Goal: Information Seeking & Learning: Learn about a topic

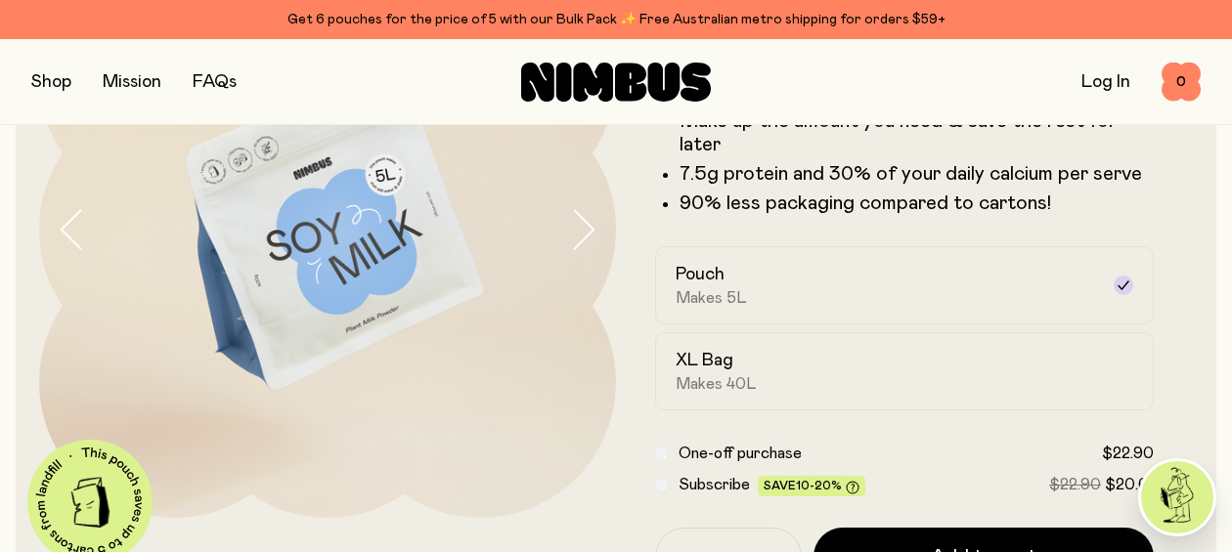
scroll to position [249, 0]
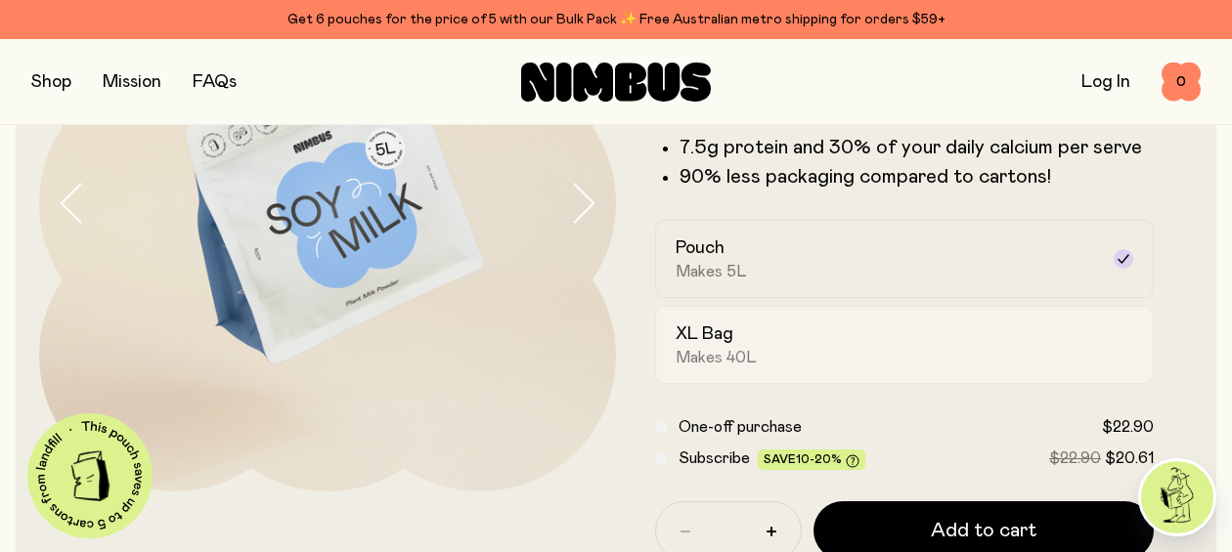
click at [723, 339] on h2 "XL Bag" at bounding box center [705, 334] width 58 height 23
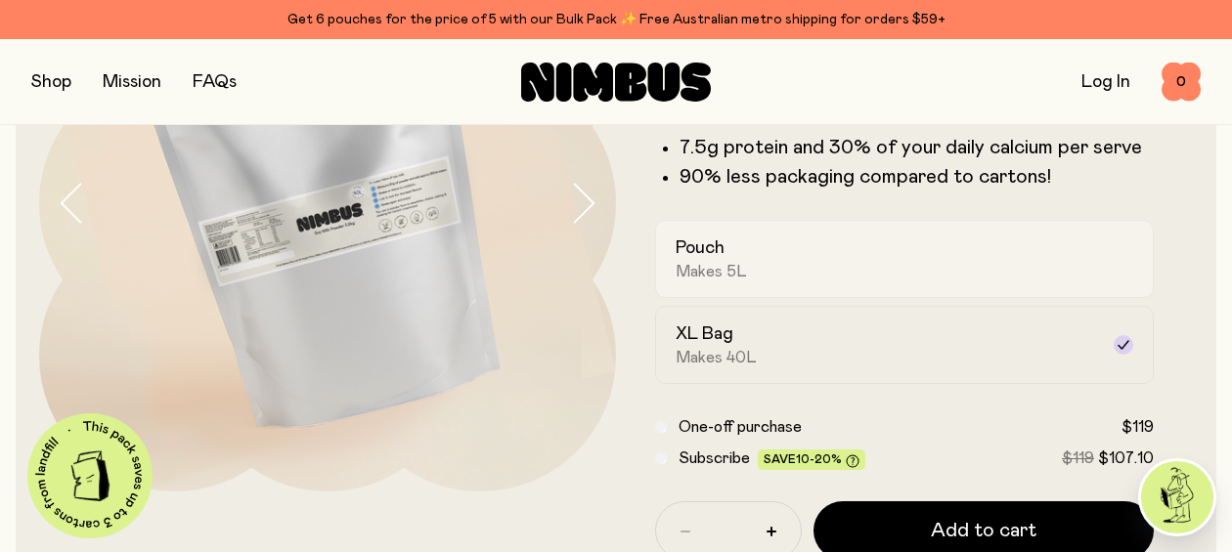
click at [832, 249] on div "Pouch Makes 5L" at bounding box center [887, 259] width 422 height 45
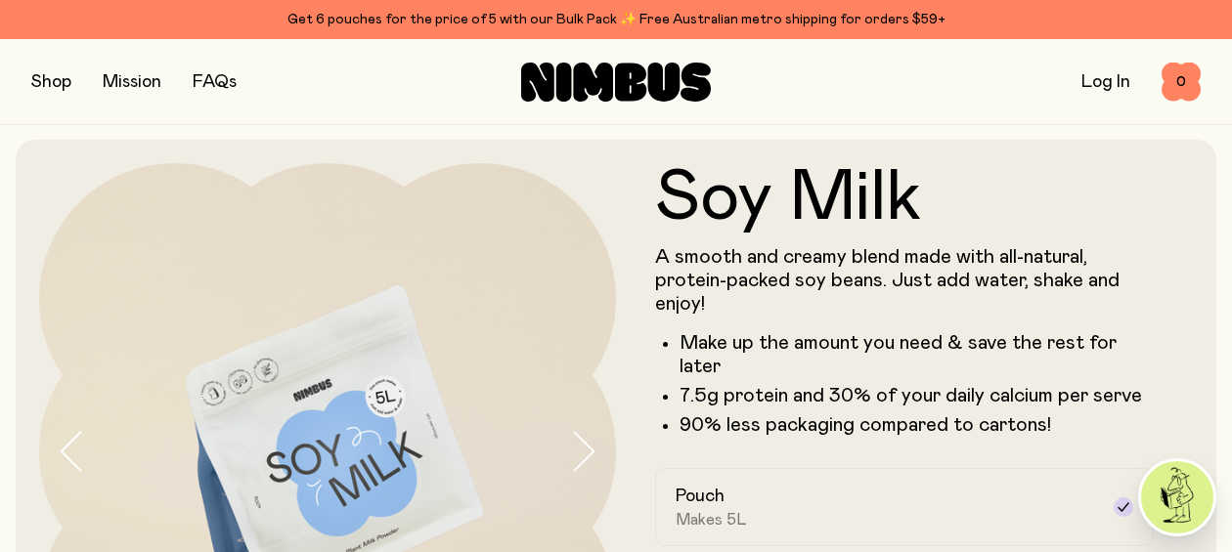
scroll to position [0, 0]
click at [227, 84] on link "FAQs" at bounding box center [215, 82] width 44 height 18
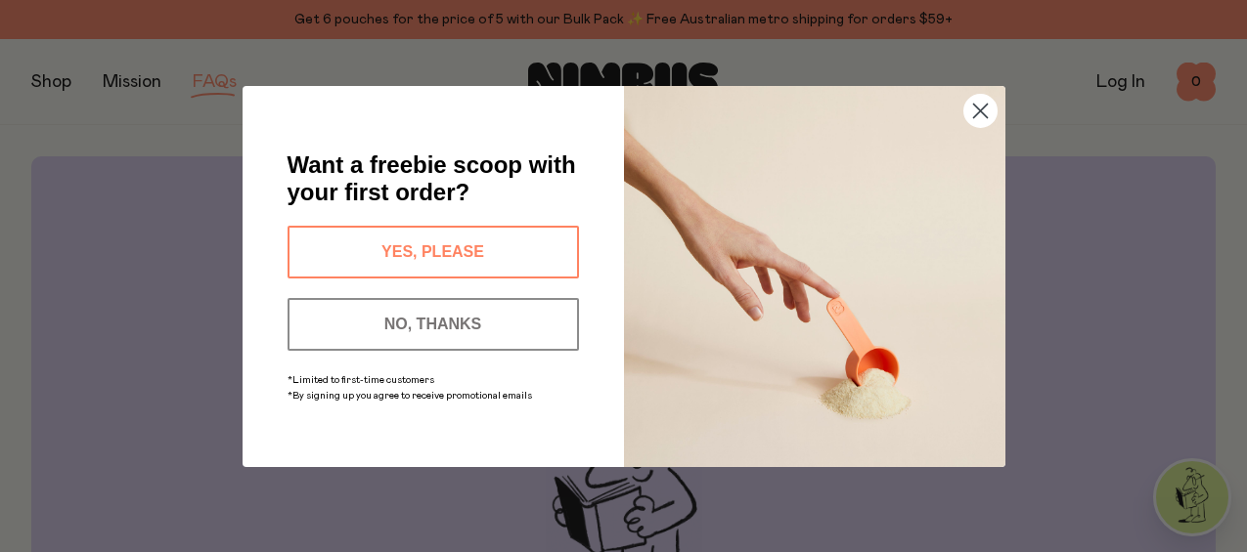
click at [477, 331] on button "NO, THANKS" at bounding box center [432, 324] width 291 height 53
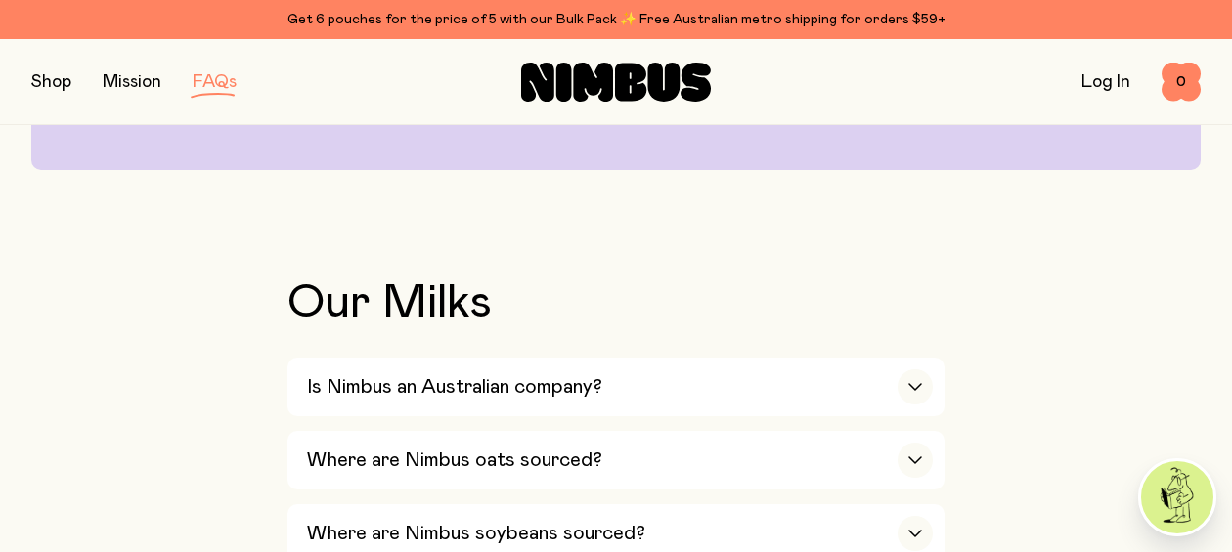
scroll to position [531, 0]
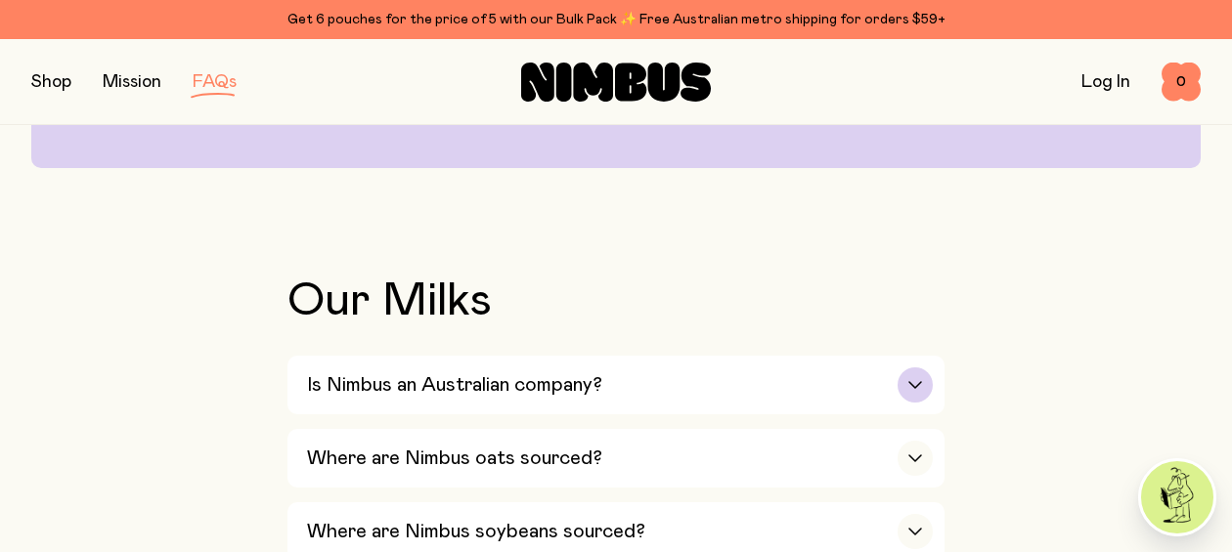
click at [517, 378] on h3 "Is Nimbus an Australian company?" at bounding box center [454, 385] width 295 height 23
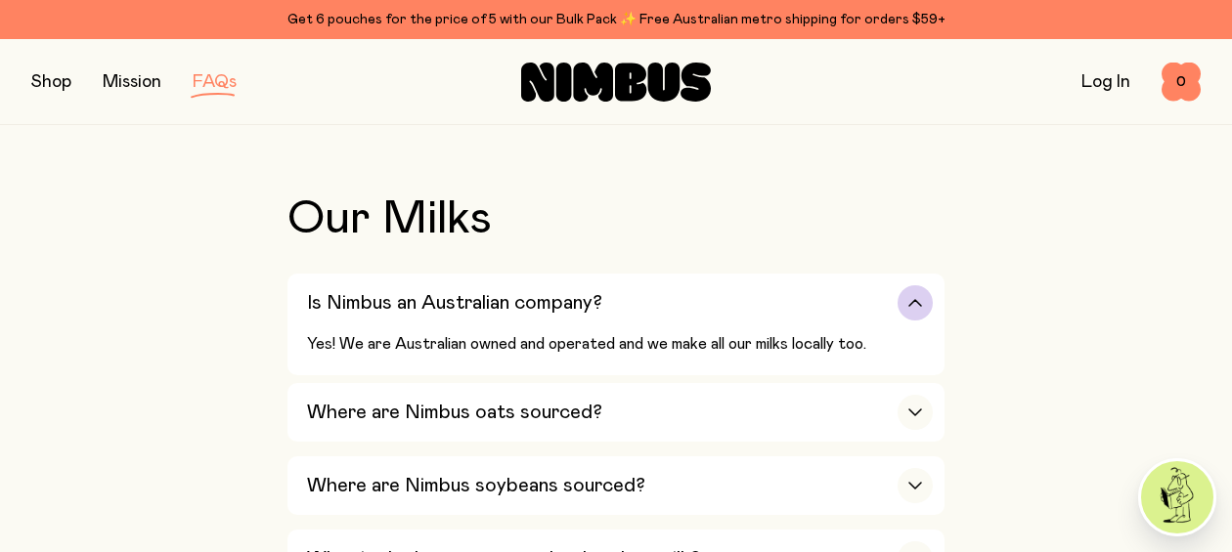
scroll to position [874, 0]
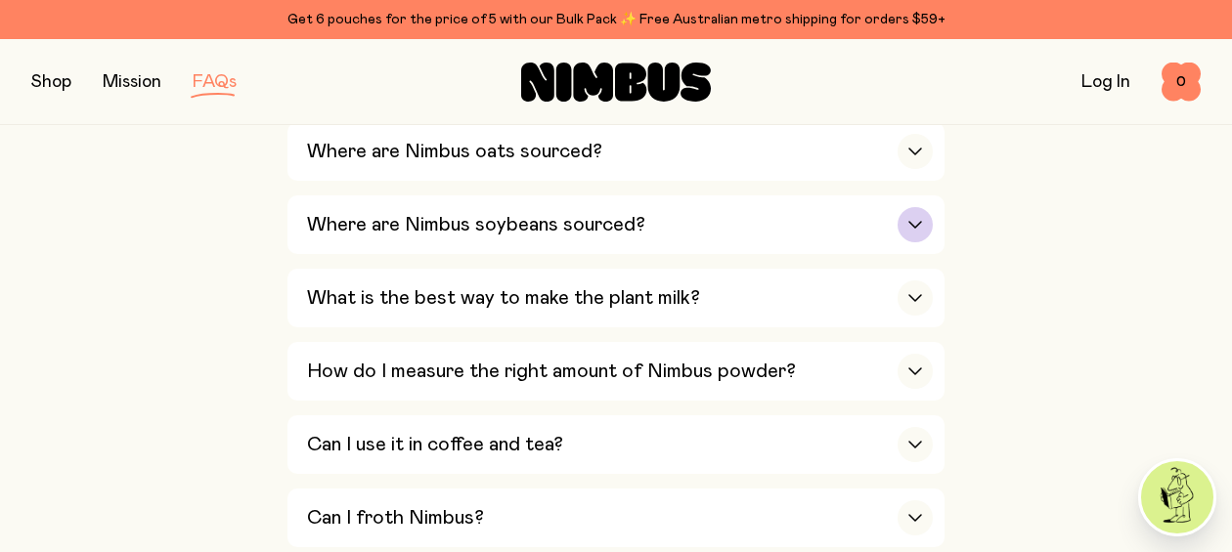
click at [500, 238] on div "Where are Nimbus soybeans sourced?" at bounding box center [620, 225] width 626 height 59
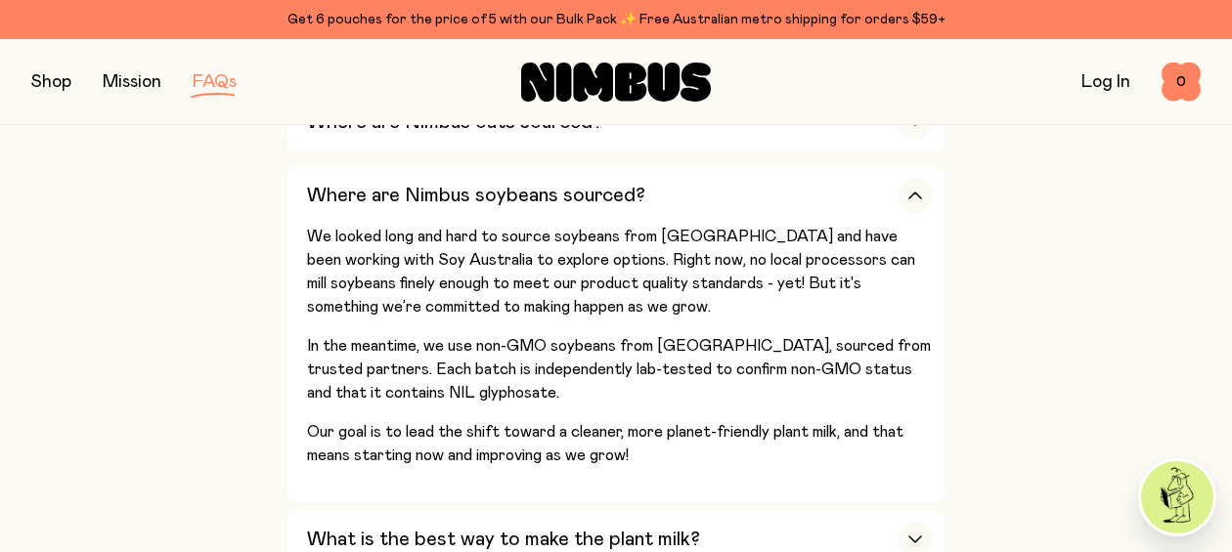
scroll to position [0, 0]
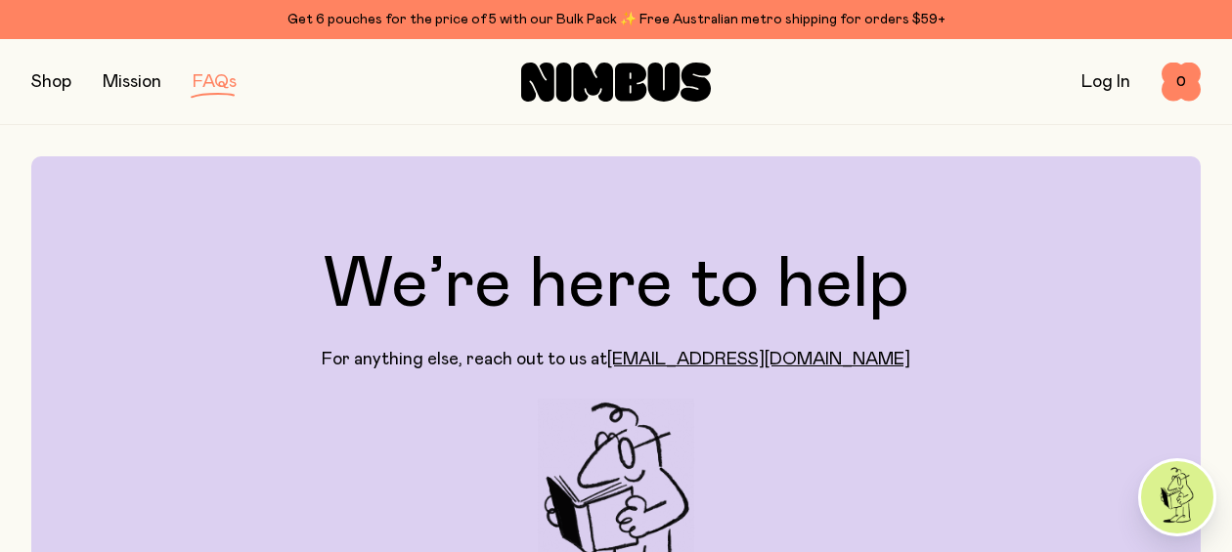
click at [45, 82] on button "button" at bounding box center [51, 81] width 40 height 27
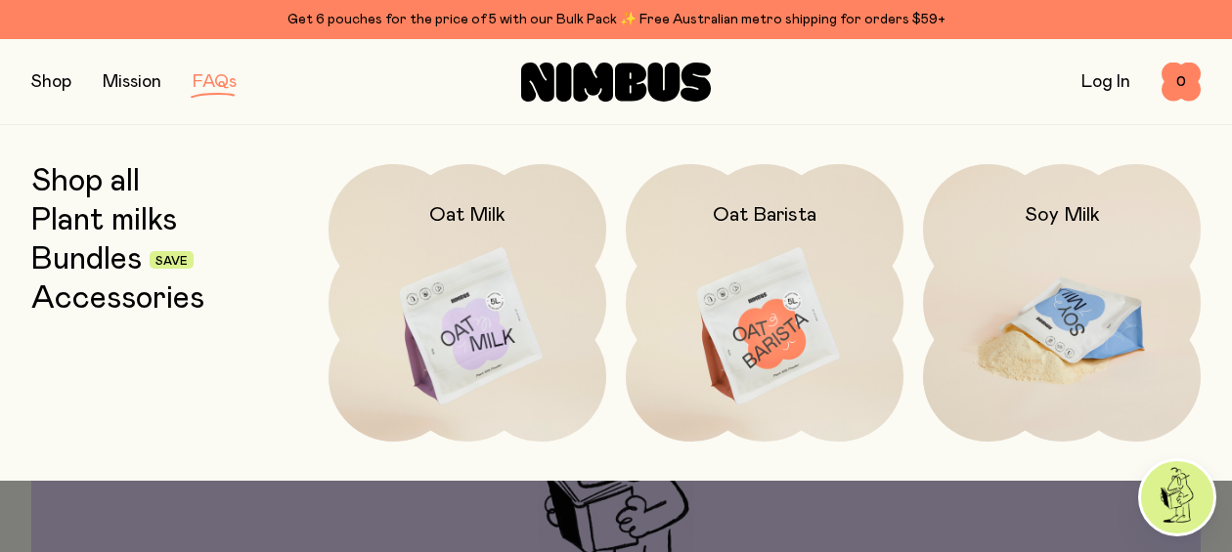
click at [1072, 334] on img at bounding box center [1062, 327] width 278 height 327
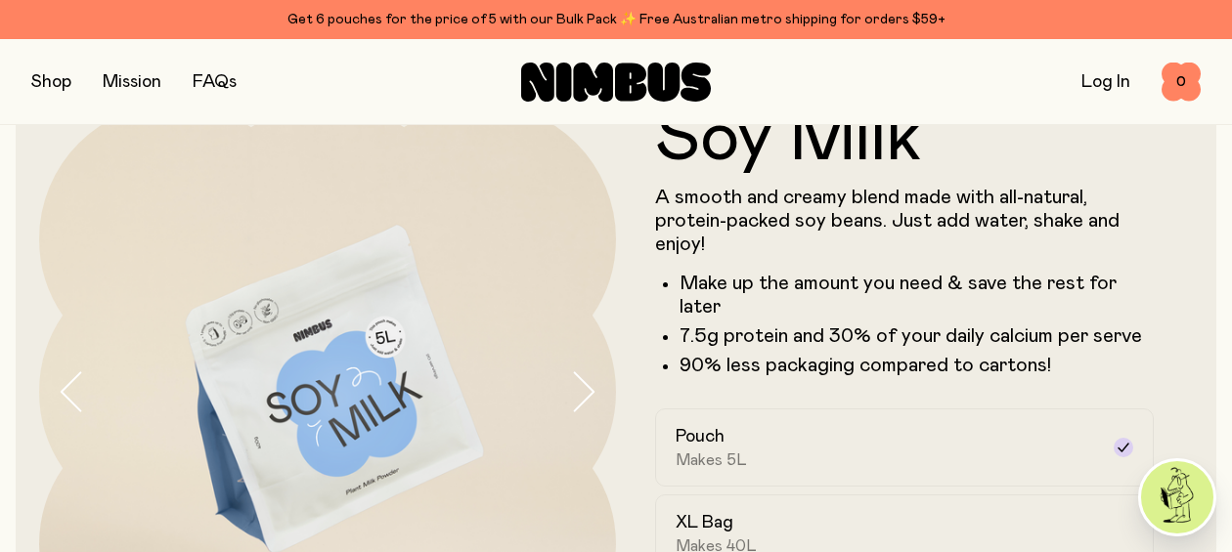
scroll to position [149, 0]
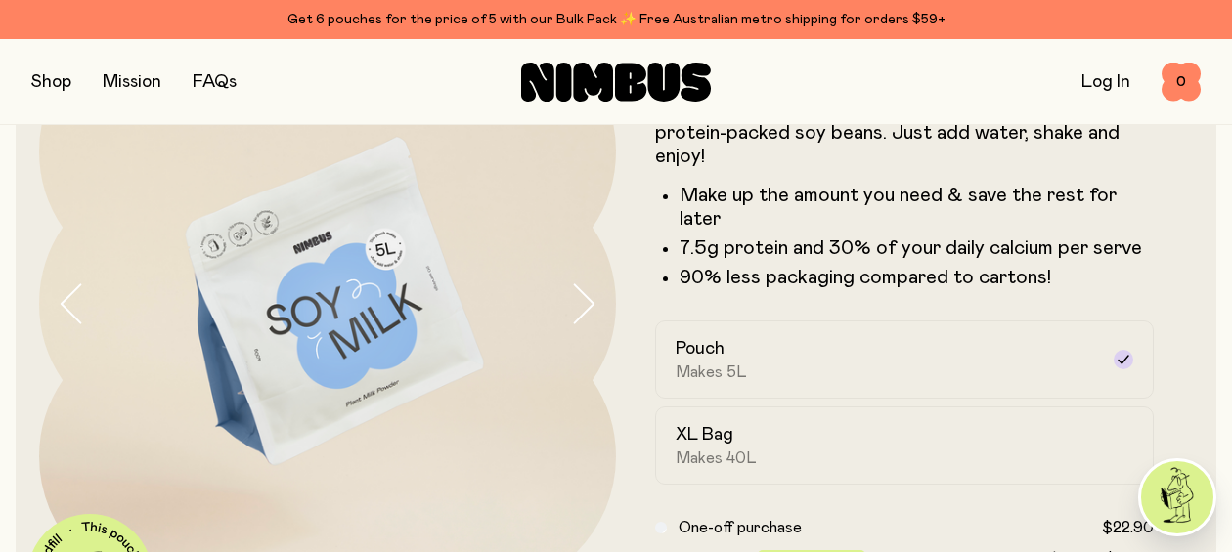
click at [568, 302] on img at bounding box center [327, 304] width 577 height 577
click at [594, 301] on icon "button" at bounding box center [582, 304] width 27 height 41
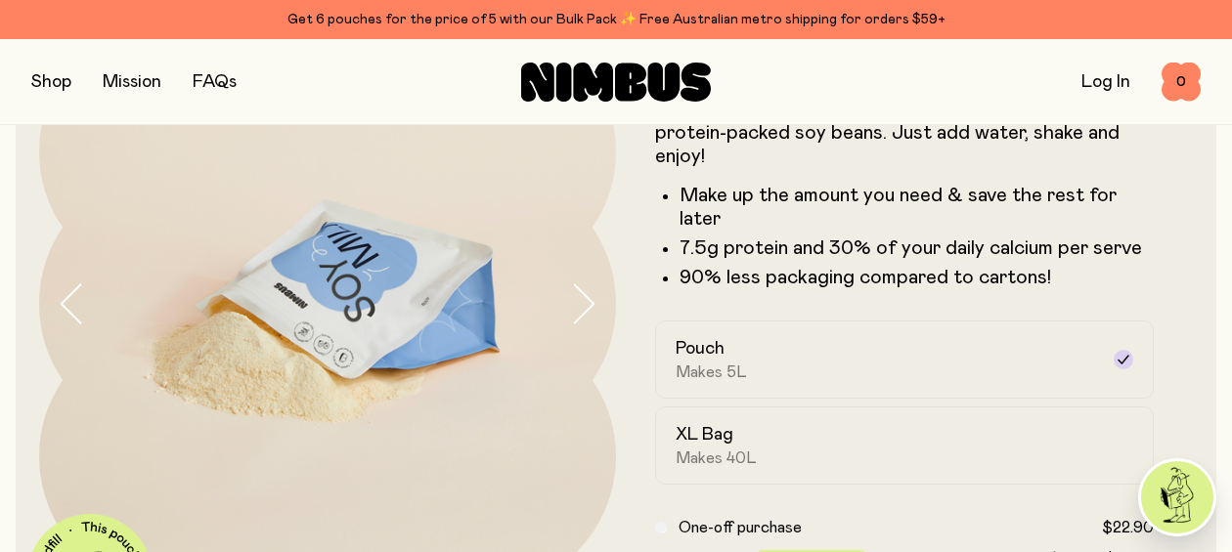
click at [594, 301] on icon "button" at bounding box center [582, 304] width 27 height 41
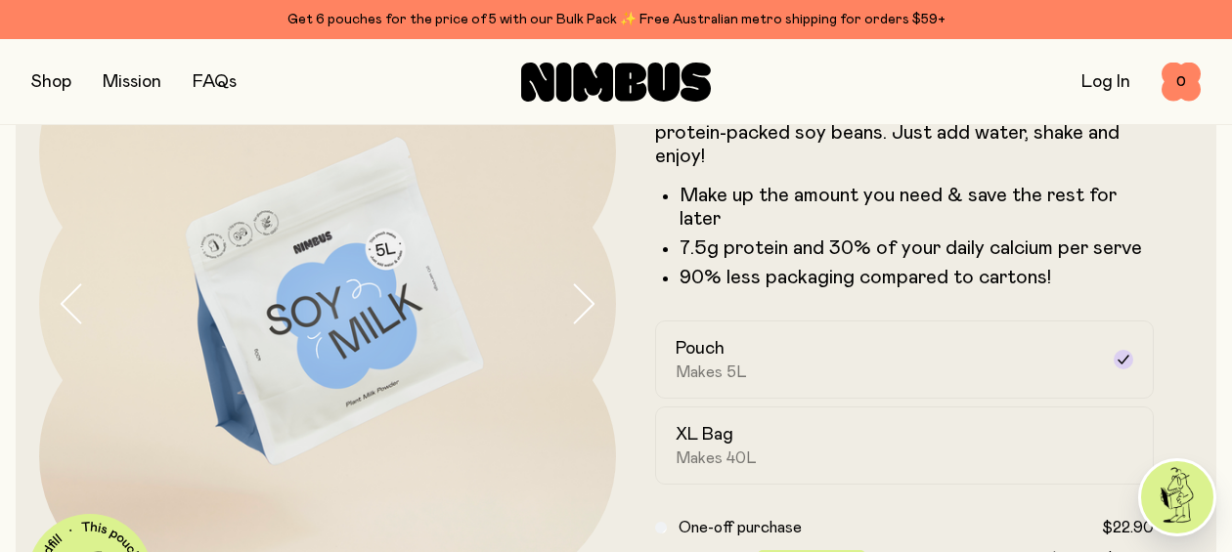
click at [594, 301] on icon "button" at bounding box center [582, 304] width 27 height 41
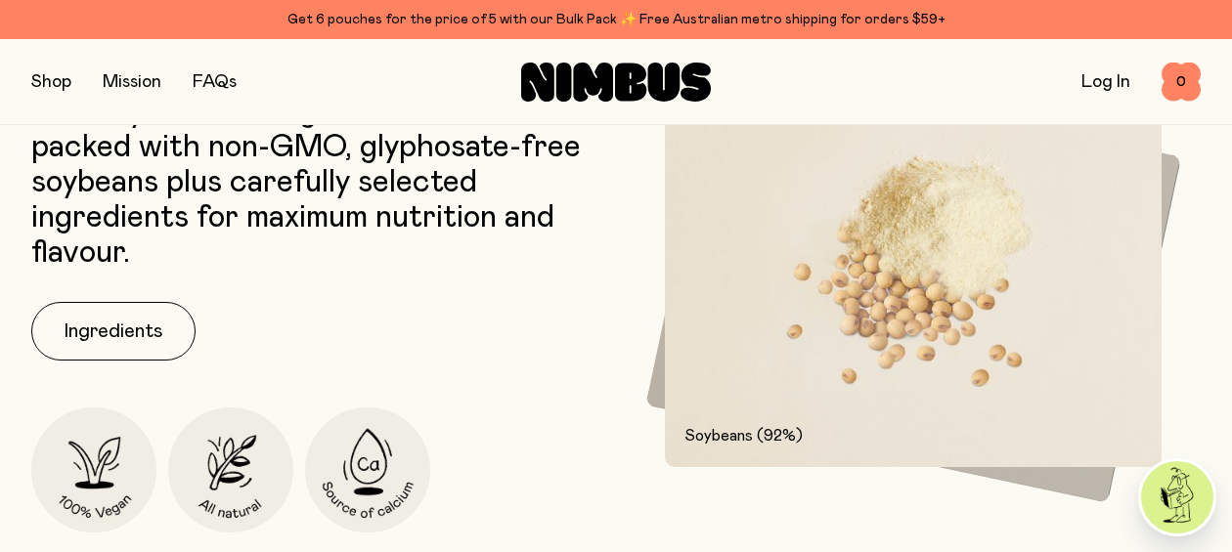
scroll to position [954, 0]
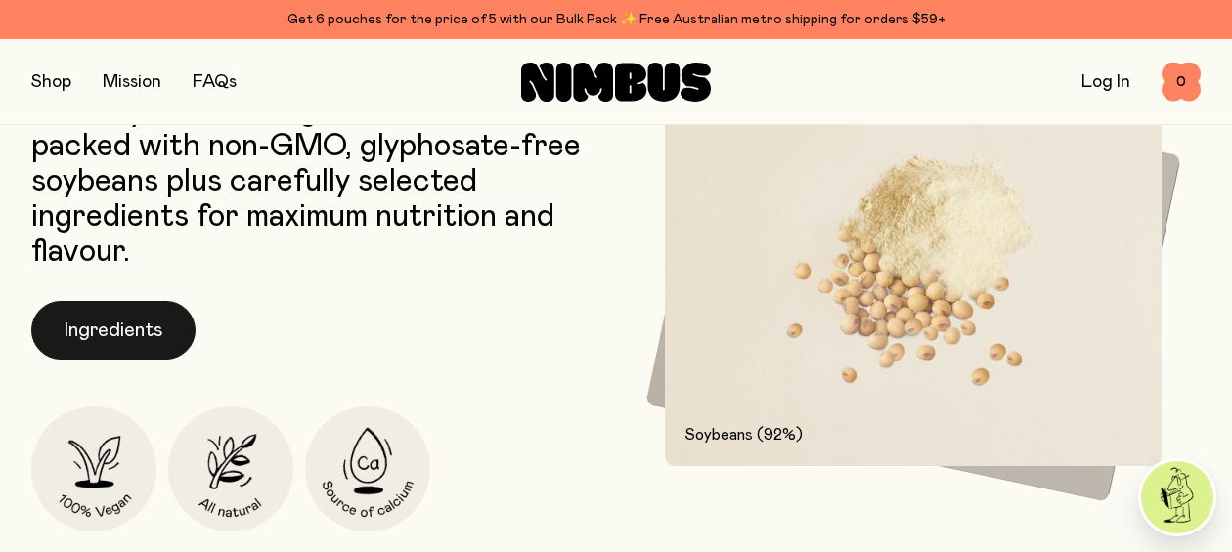
click at [129, 330] on button "Ingredients" at bounding box center [113, 330] width 164 height 59
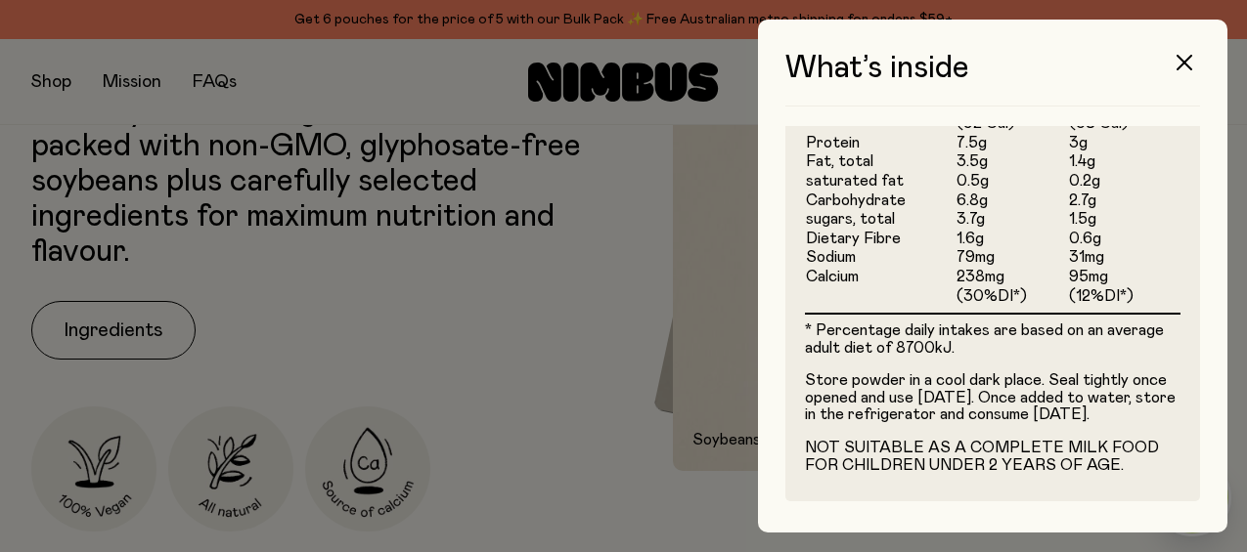
scroll to position [714, 0]
click at [1180, 63] on icon "button" at bounding box center [1184, 63] width 16 height 16
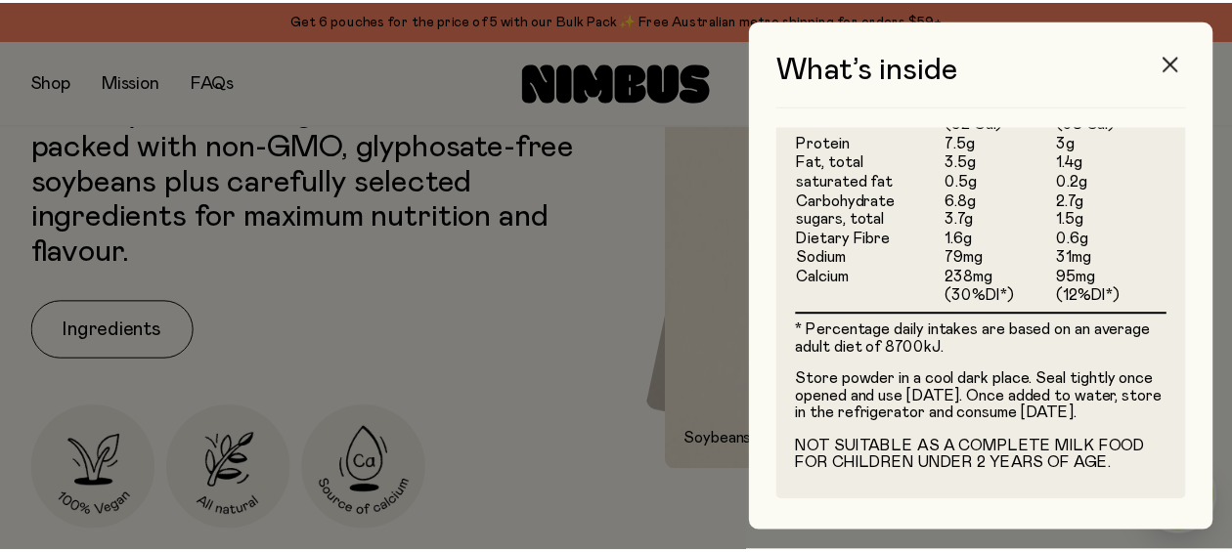
scroll to position [954, 0]
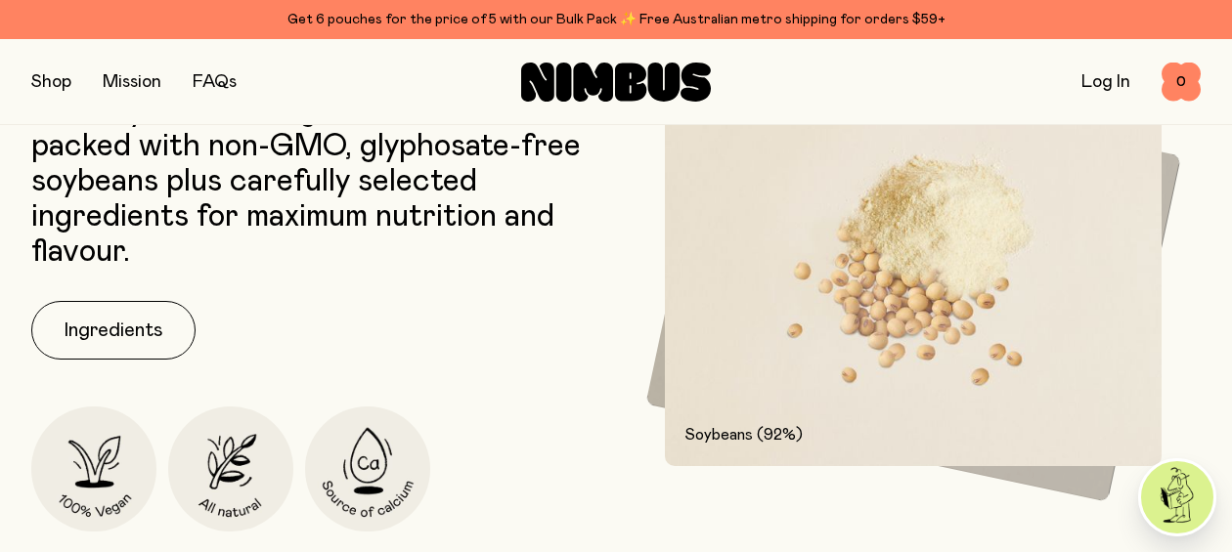
click at [218, 78] on link "FAQs" at bounding box center [215, 82] width 44 height 18
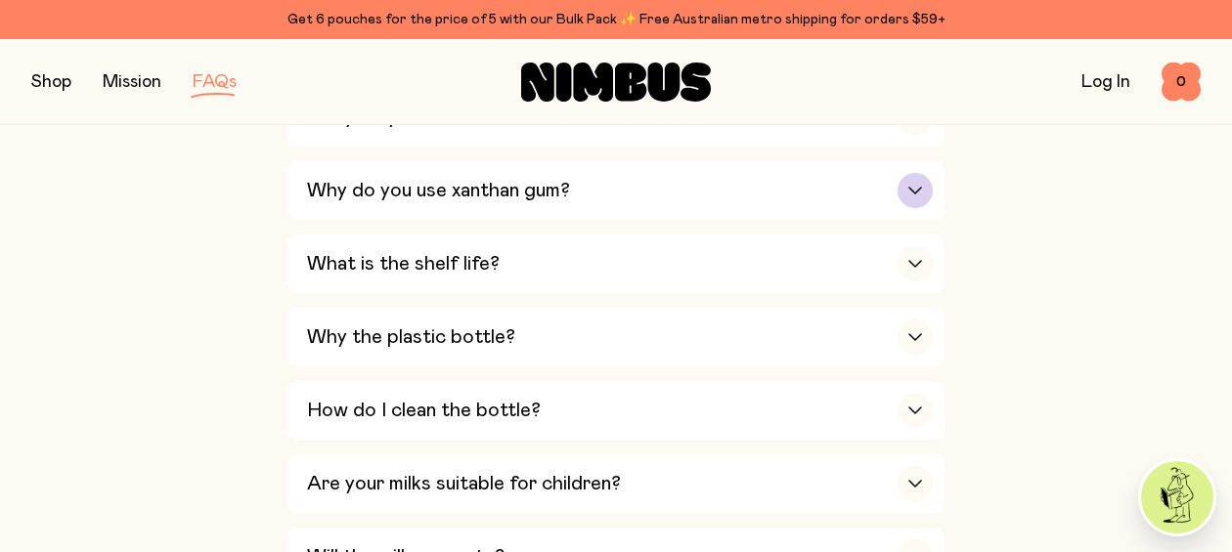
scroll to position [1521, 0]
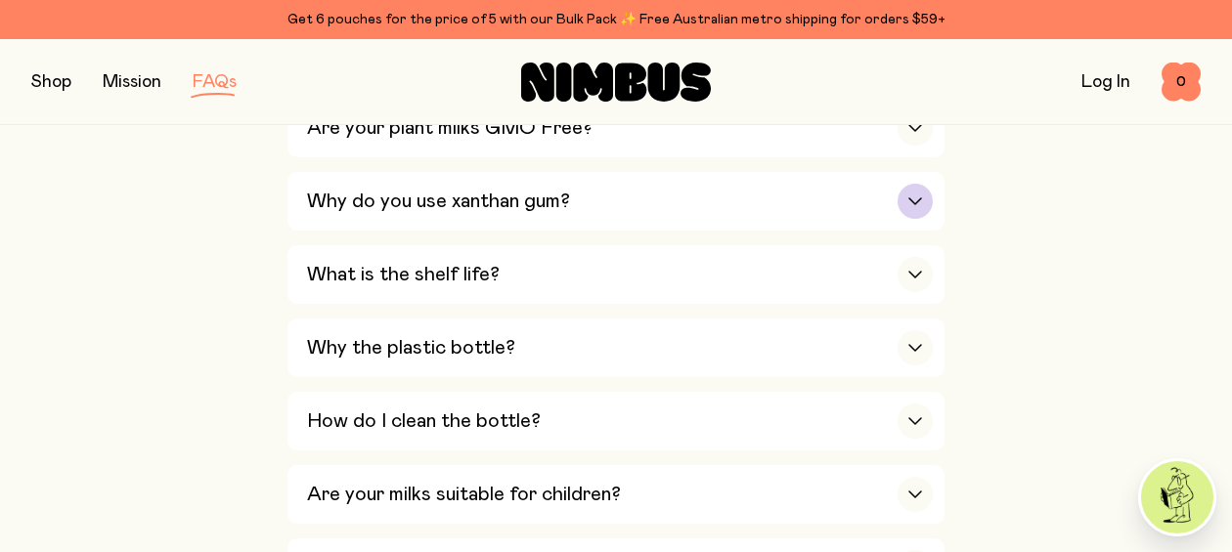
click at [511, 190] on div "Why do you use xanthan gum?" at bounding box center [620, 201] width 626 height 59
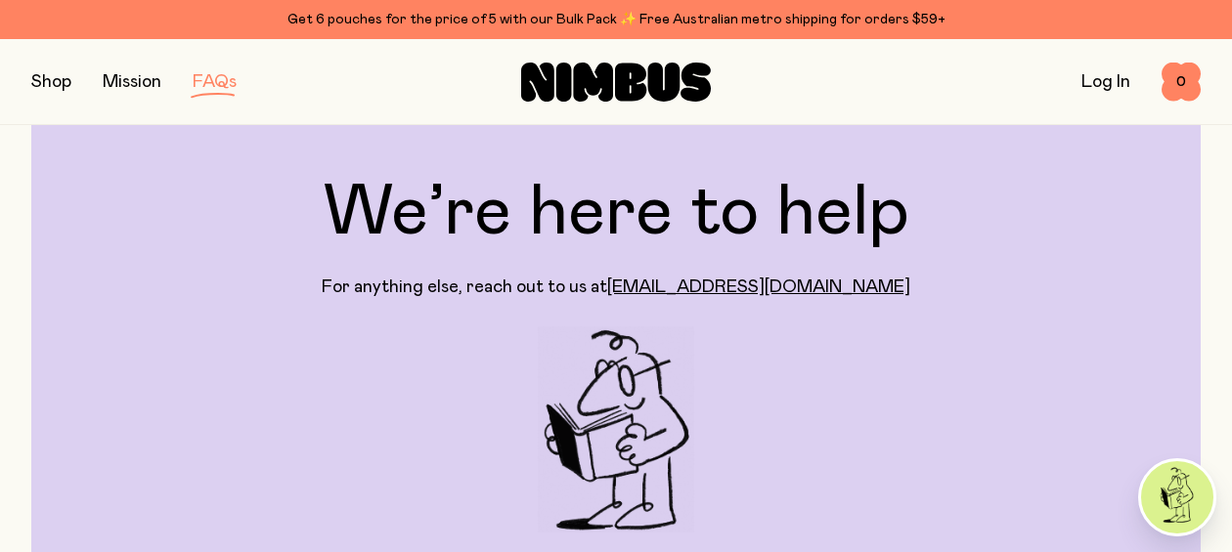
scroll to position [0, 0]
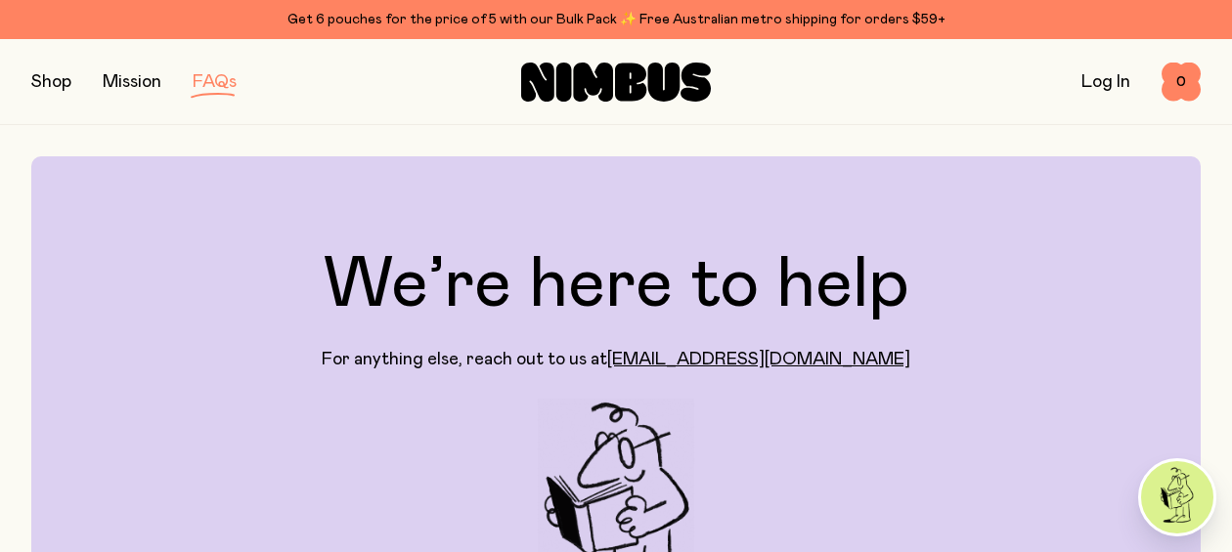
click at [61, 74] on button "button" at bounding box center [51, 81] width 40 height 27
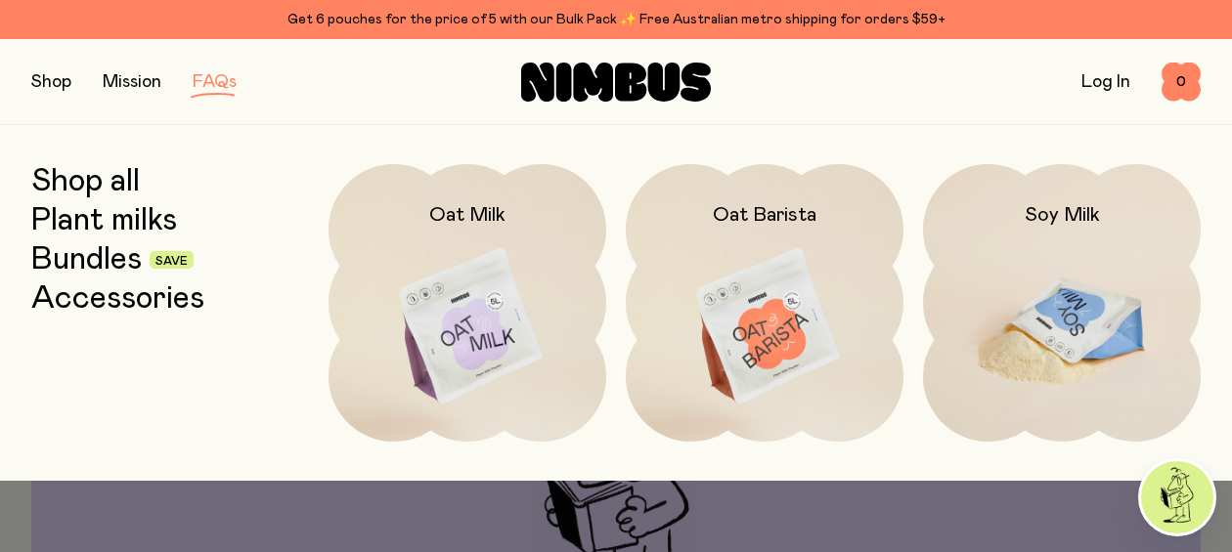
click at [1076, 285] on img at bounding box center [1062, 327] width 278 height 327
